Goal: Ask a question: Seek information or help from site administrators or community

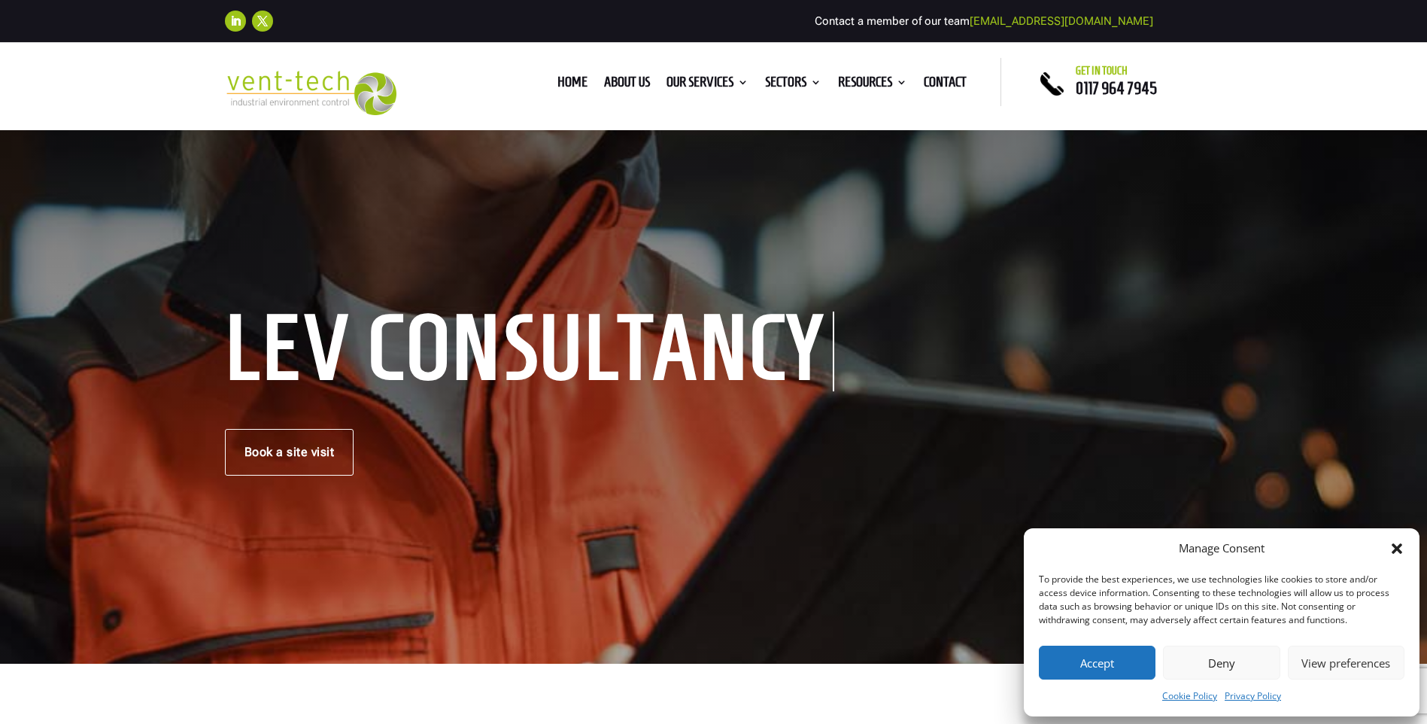
click at [1400, 548] on icon "Close dialog" at bounding box center [1396, 548] width 15 height 15
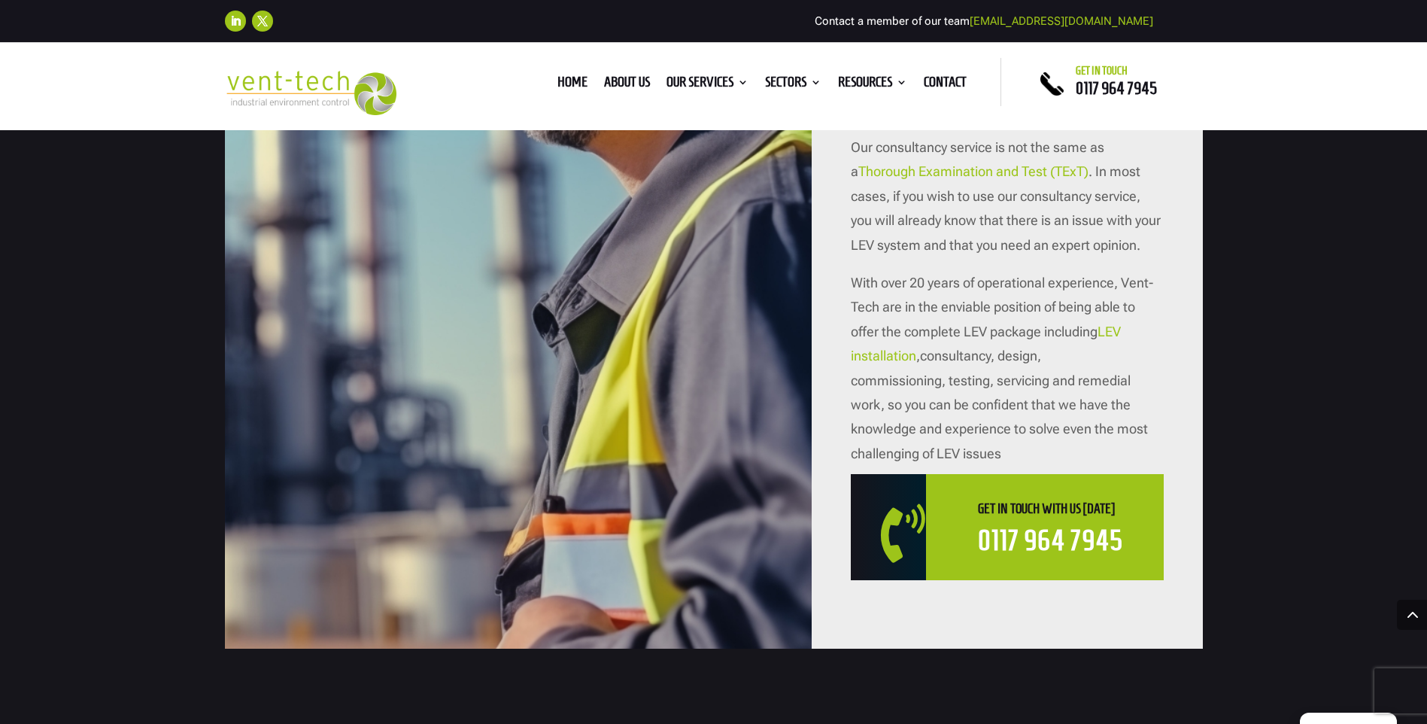
scroll to position [1730, 0]
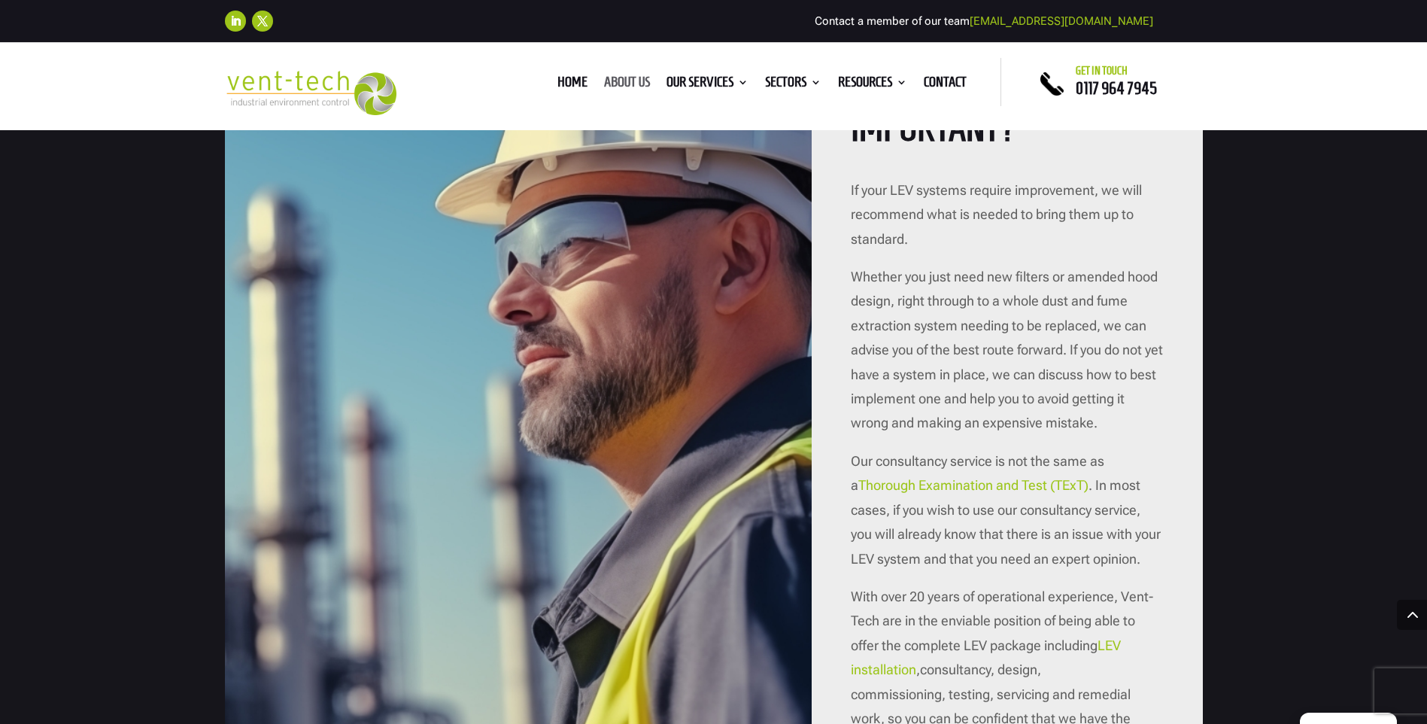
click at [627, 80] on link "About us" at bounding box center [627, 85] width 46 height 17
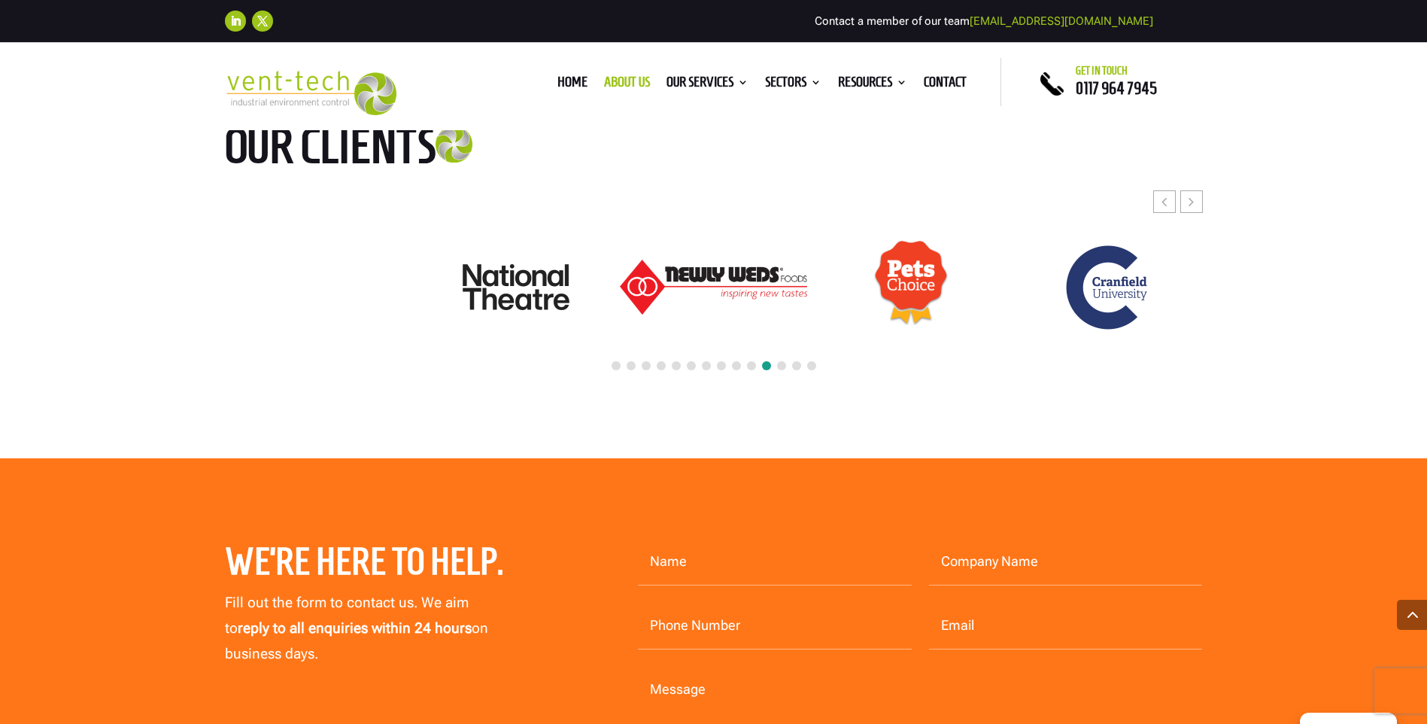
scroll to position [3987, 0]
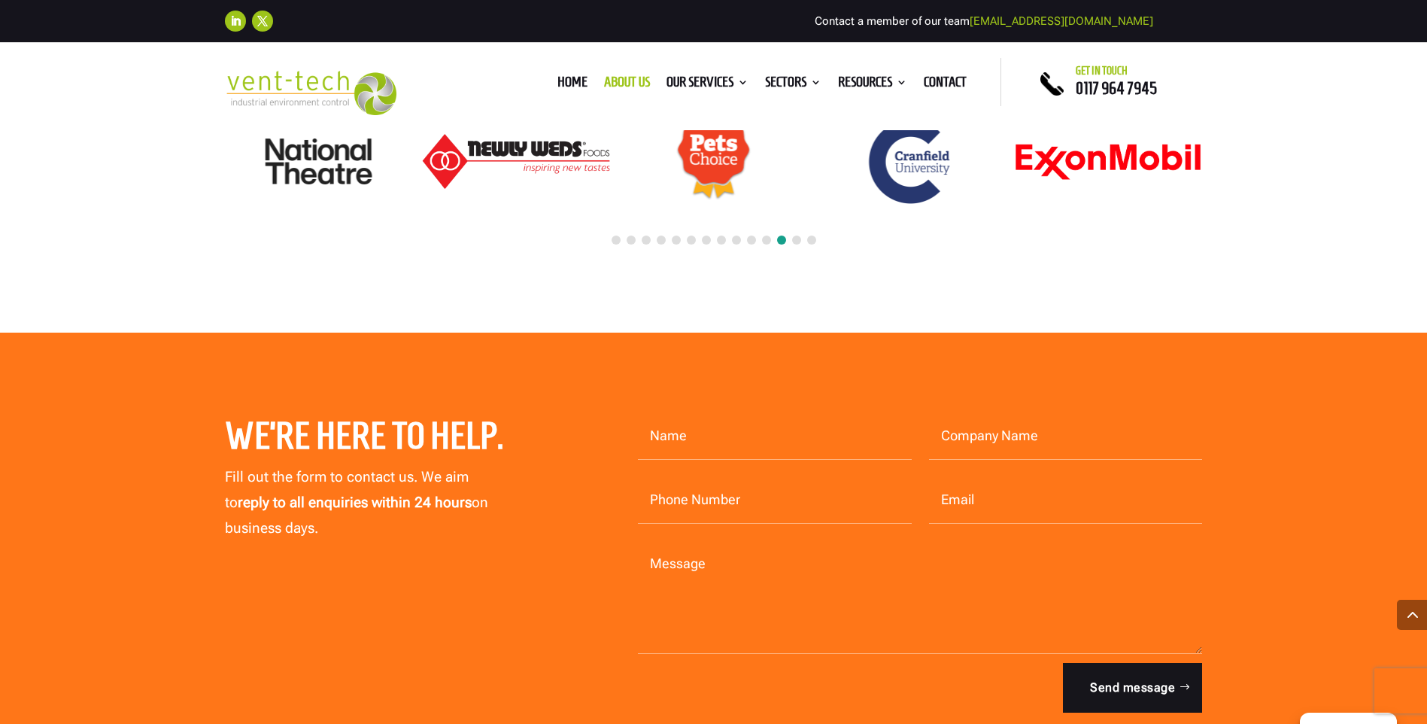
click at [766, 413] on input "Name" at bounding box center [775, 436] width 274 height 47
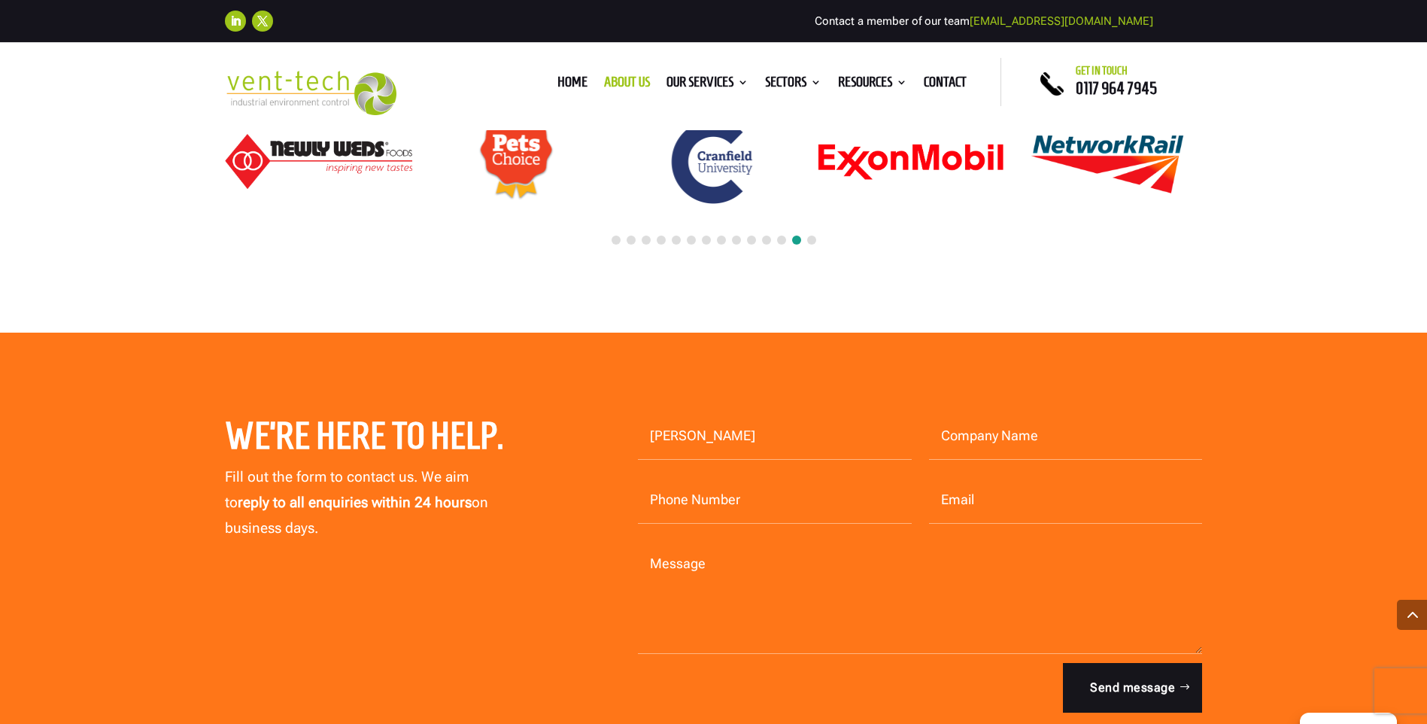
type input "Iola Lewis"
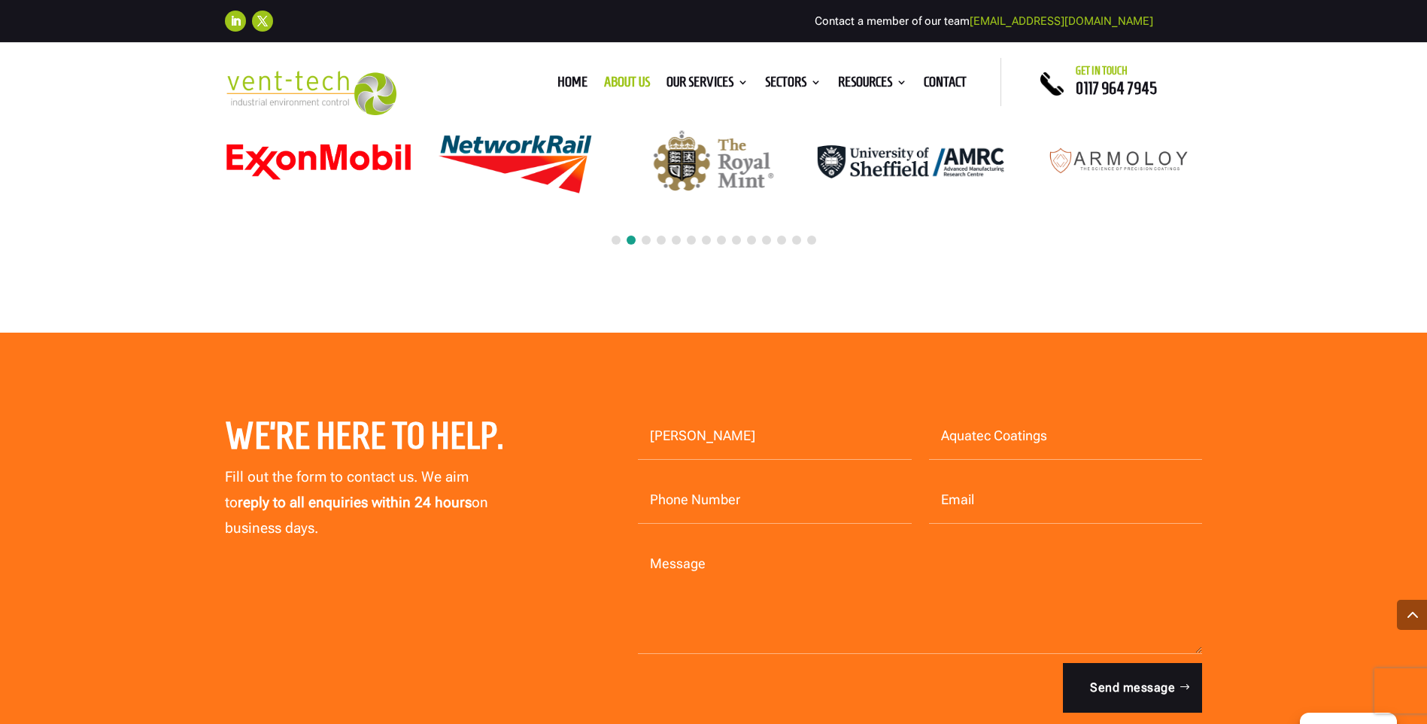
type input "Aquatec Coatings"
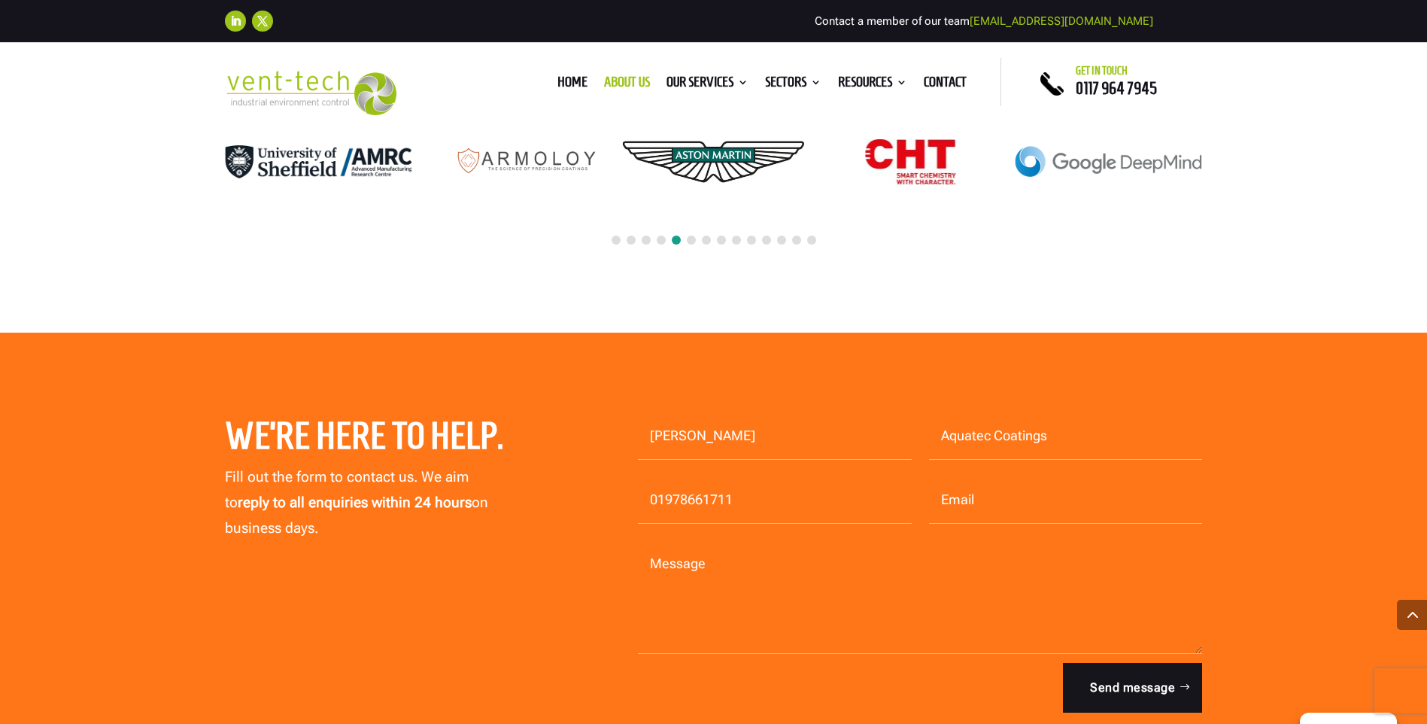
type input "01978661711"
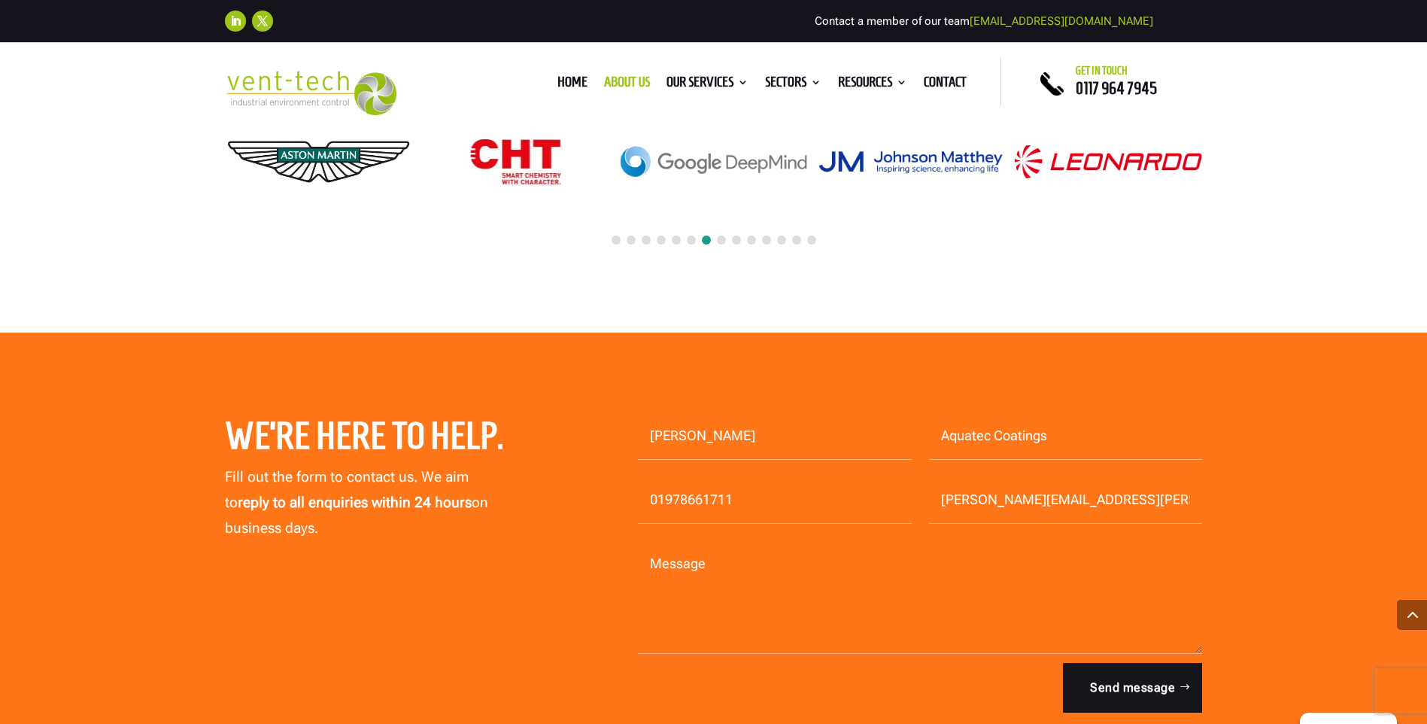
type input "iola.lewis@aquatecpaint.co.uk"
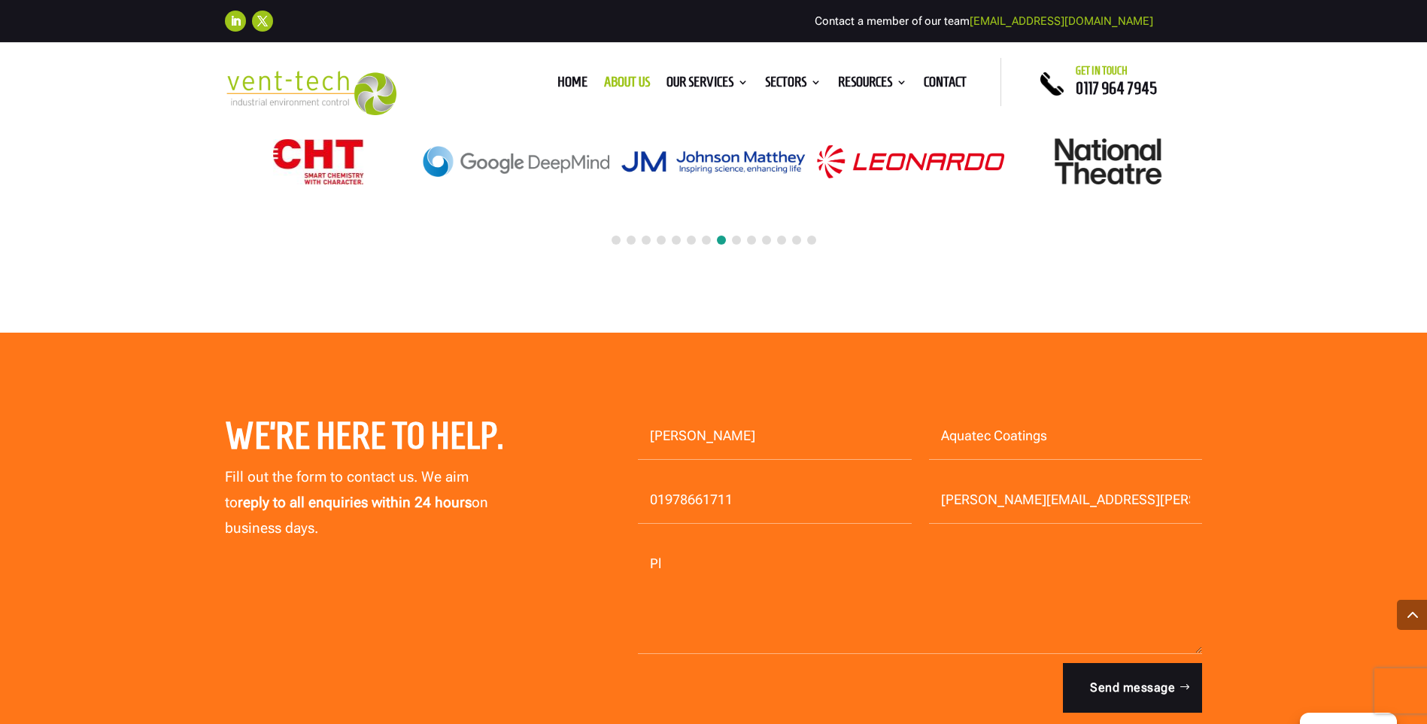
type textarea "P"
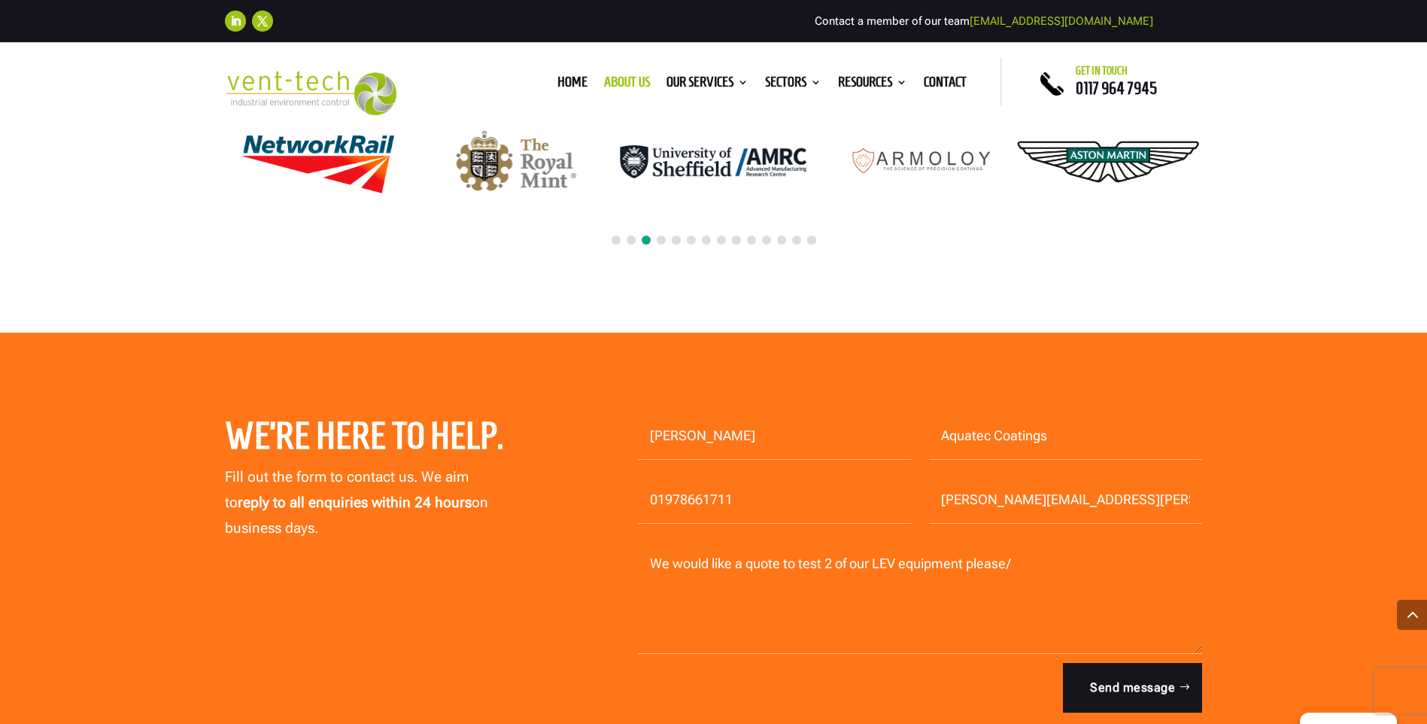
drag, startPoint x: 1009, startPoint y: 529, endPoint x: 1019, endPoint y: 532, distance: 10.2
click at [1010, 541] on textarea "We would like a quote to test 2 of our LEV equipment please/" at bounding box center [920, 597] width 565 height 113
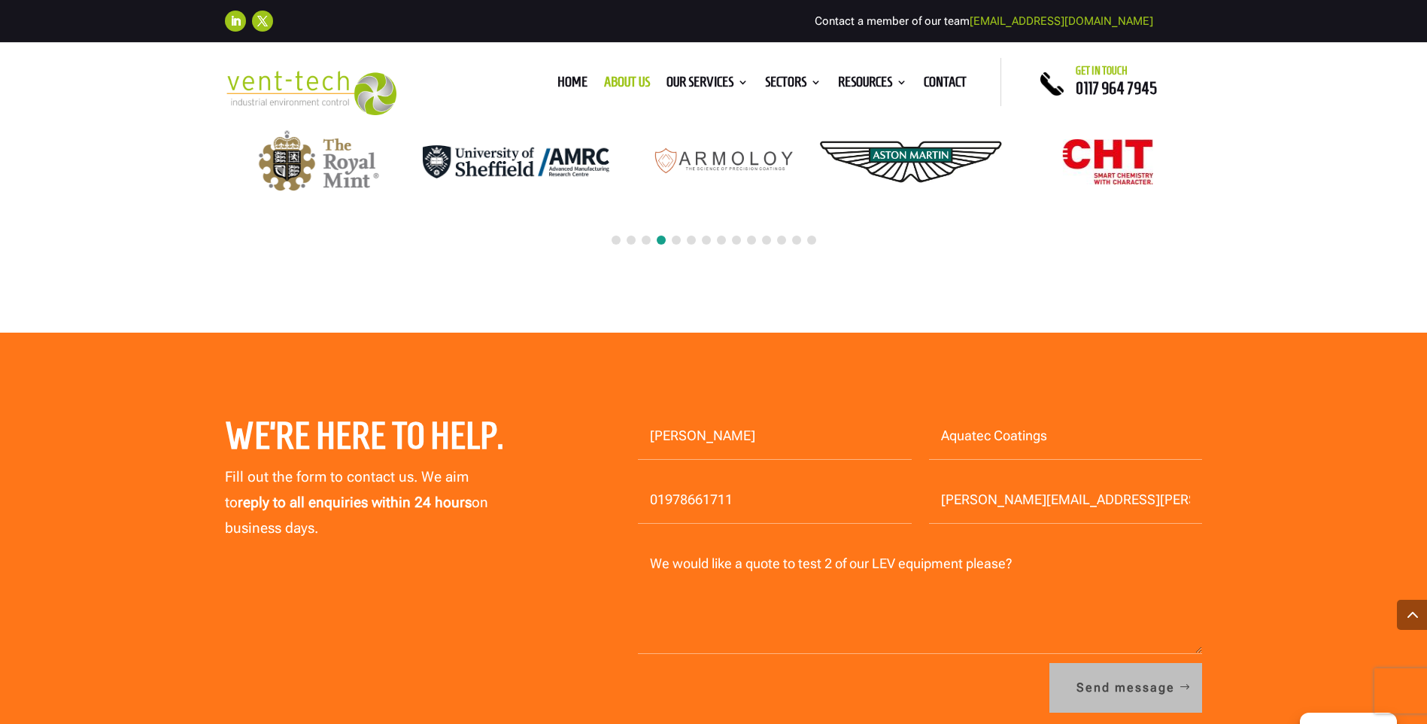
type textarea "We would like a quote to test 2 of our LEV equipment please?"
click at [1128, 673] on button "Send message" at bounding box center [1125, 688] width 153 height 50
